Goal: Information Seeking & Learning: Learn about a topic

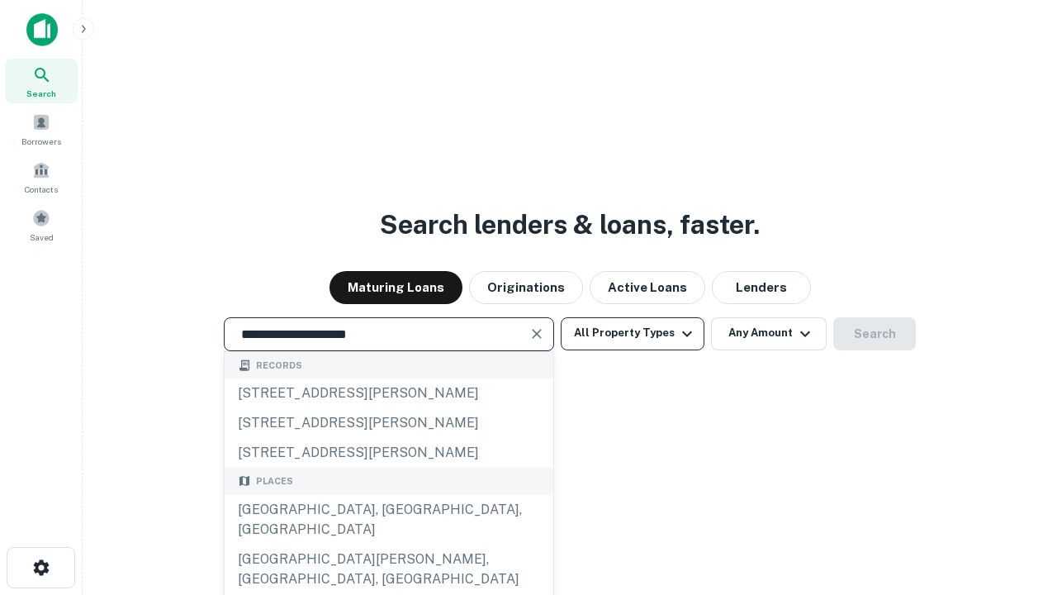
click at [388, 544] on div "[GEOGRAPHIC_DATA], [GEOGRAPHIC_DATA], [GEOGRAPHIC_DATA]" at bounding box center [389, 520] width 329 height 50
click at [633, 333] on button "All Property Types" at bounding box center [633, 333] width 144 height 33
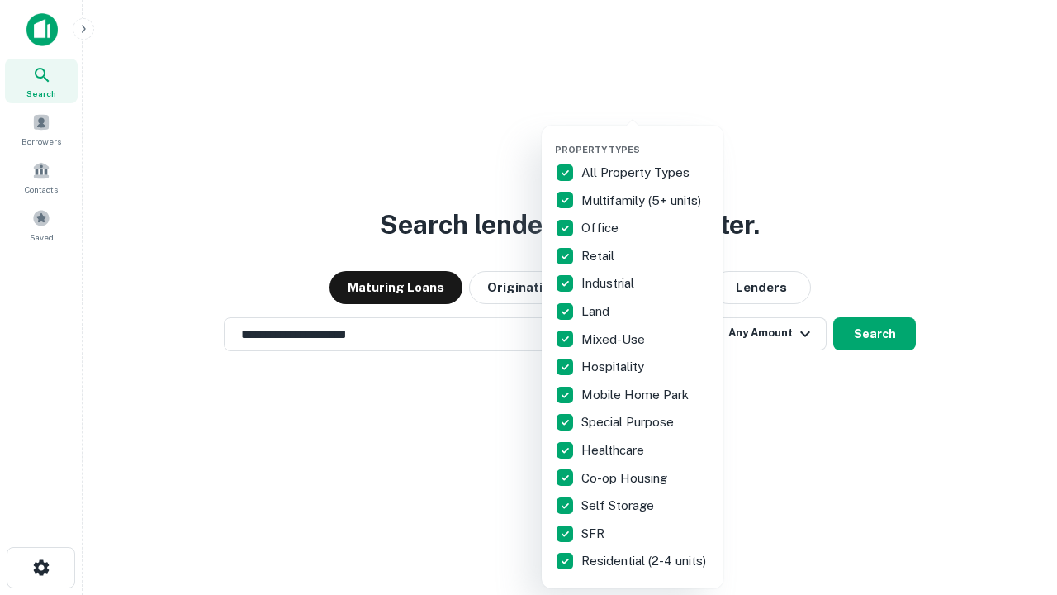
type input "**********"
click at [646, 139] on button "button" at bounding box center [646, 139] width 182 height 1
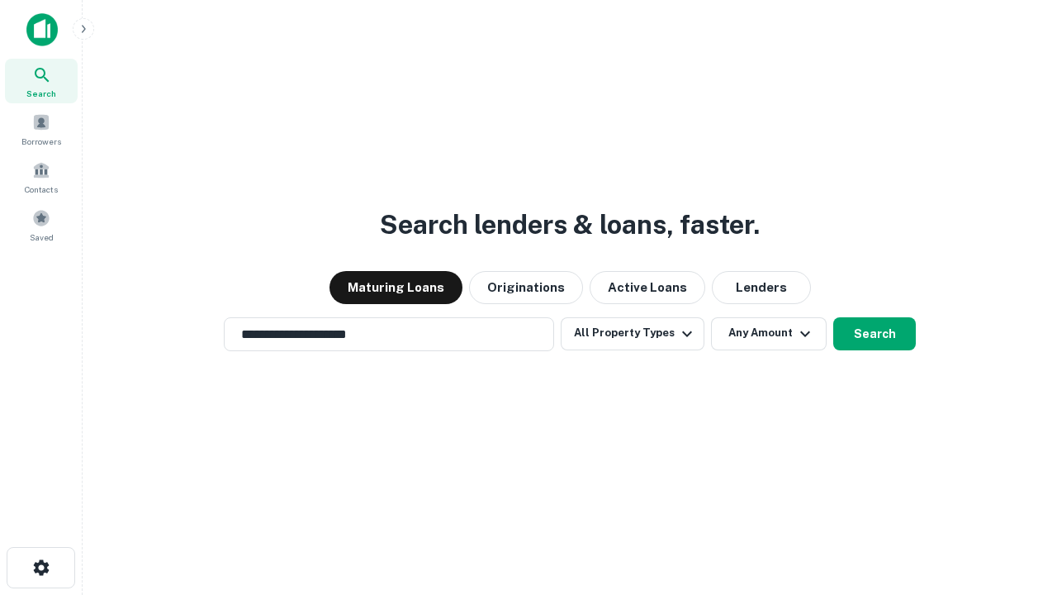
scroll to position [26, 0]
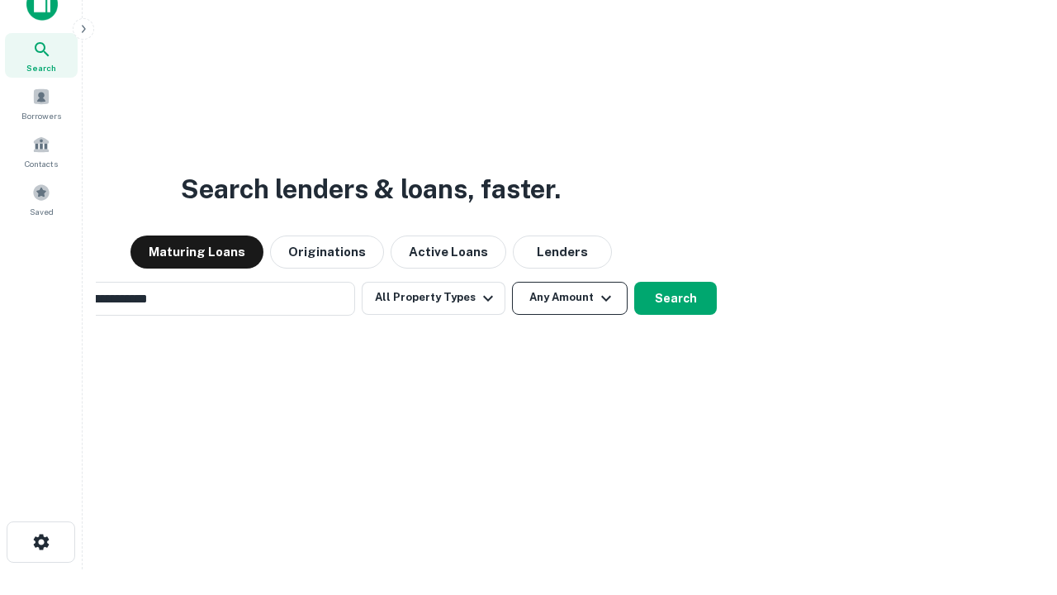
click at [512, 282] on button "Any Amount" at bounding box center [570, 298] width 116 height 33
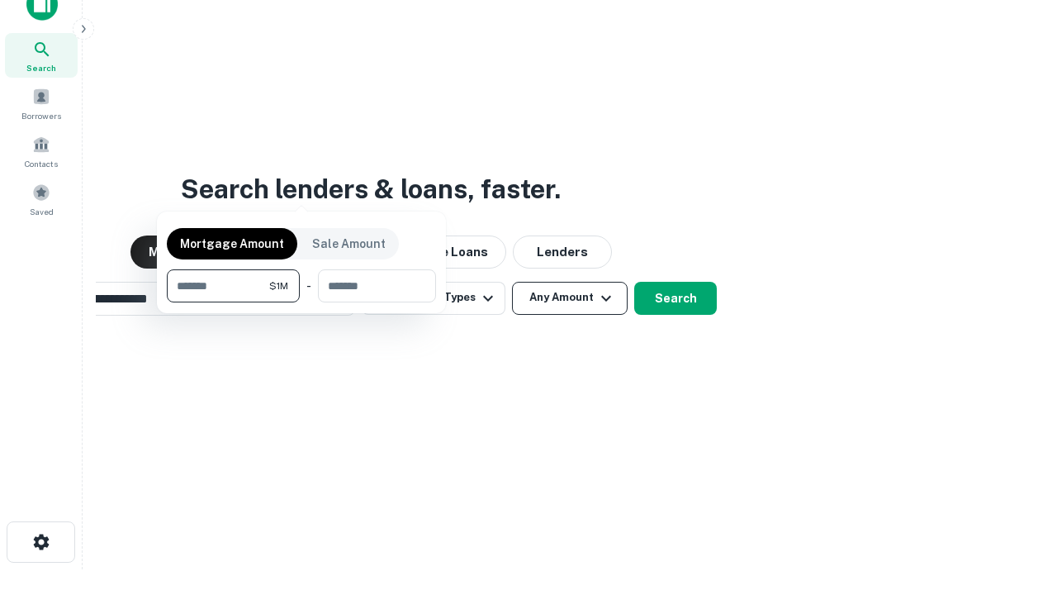
scroll to position [119, 467]
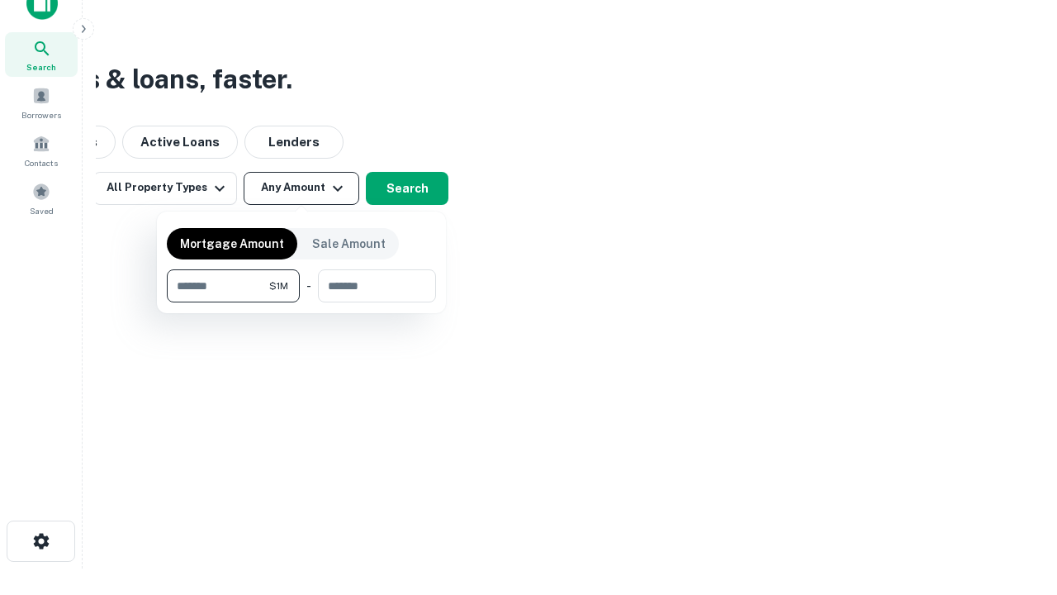
type input "*******"
click at [301, 302] on button "button" at bounding box center [301, 302] width 269 height 1
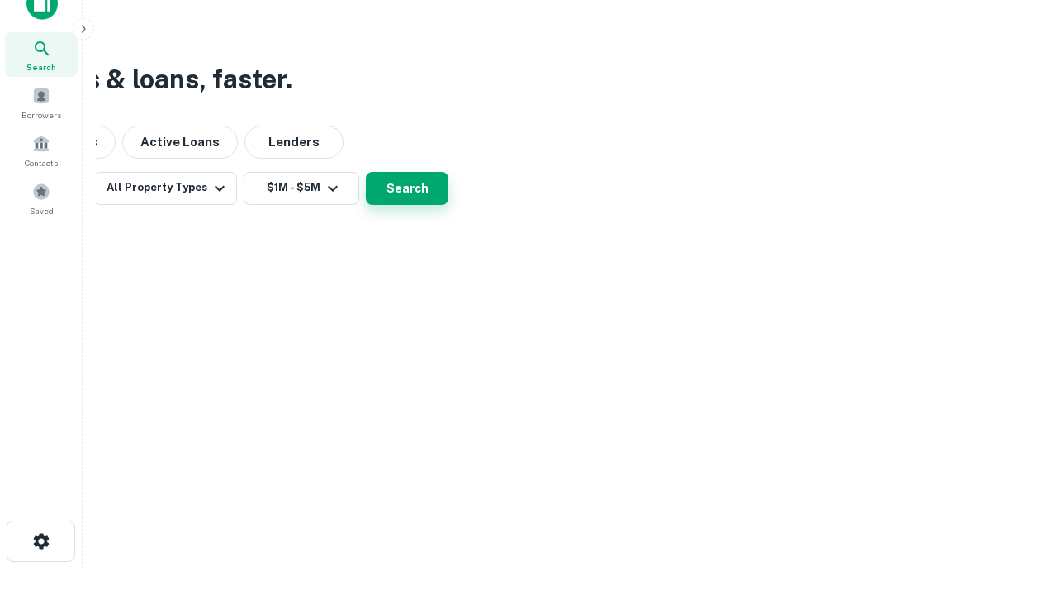
click at [448, 205] on button "Search" at bounding box center [407, 188] width 83 height 33
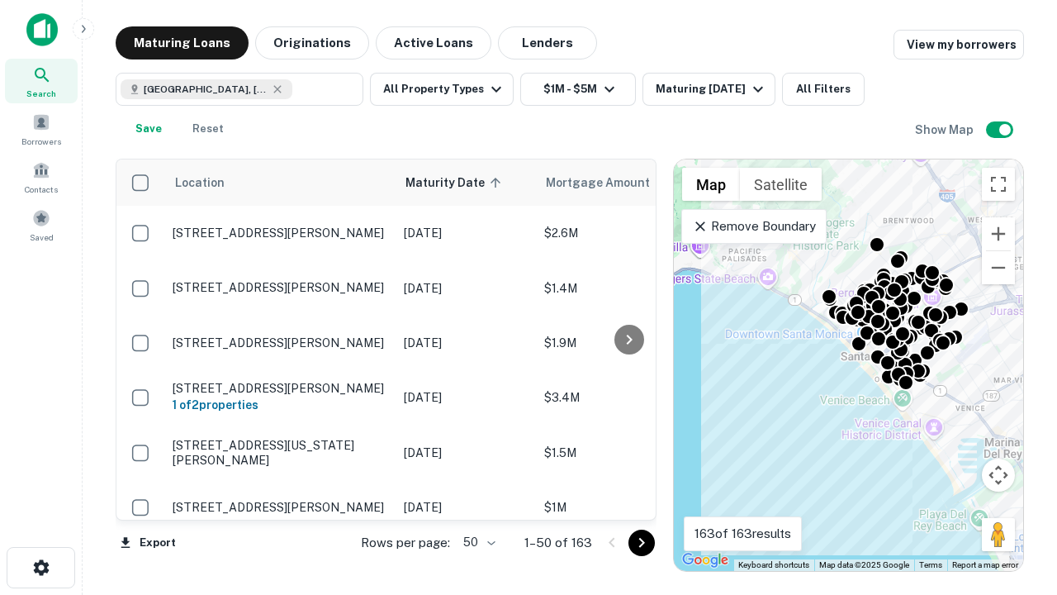
click at [477, 542] on body "Search Borrowers Contacts Saved Maturing Loans Originations Active Loans Lender…" at bounding box center [528, 297] width 1057 height 595
click at [477, 501] on li "25" at bounding box center [477, 501] width 48 height 30
